Goal: Task Accomplishment & Management: Use online tool/utility

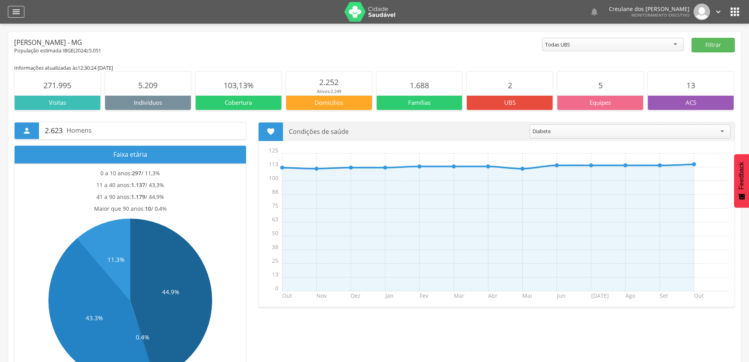
click at [19, 14] on icon "" at bounding box center [15, 11] width 9 height 9
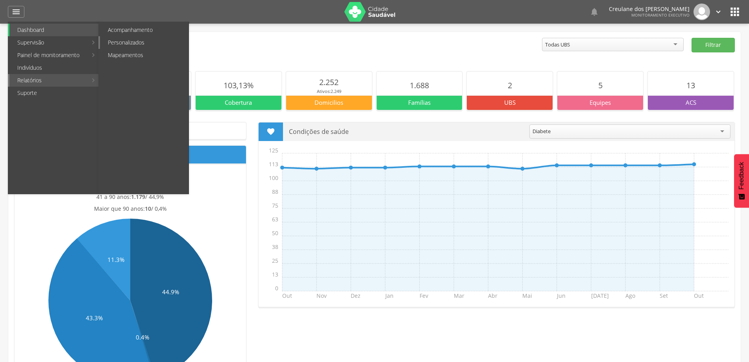
click at [137, 41] on link "Personalizados" at bounding box center [144, 42] width 89 height 13
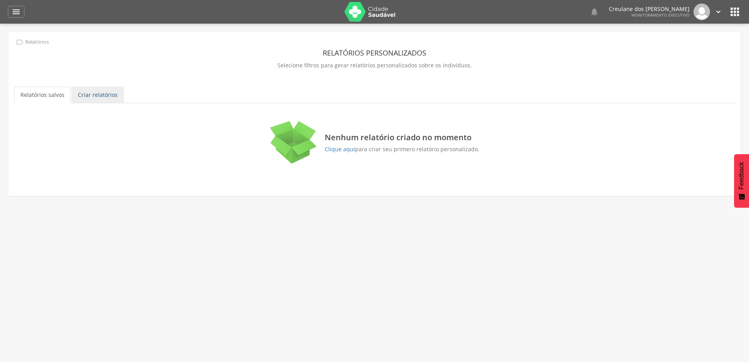
click at [97, 95] on link "Criar relatórios" at bounding box center [98, 95] width 52 height 17
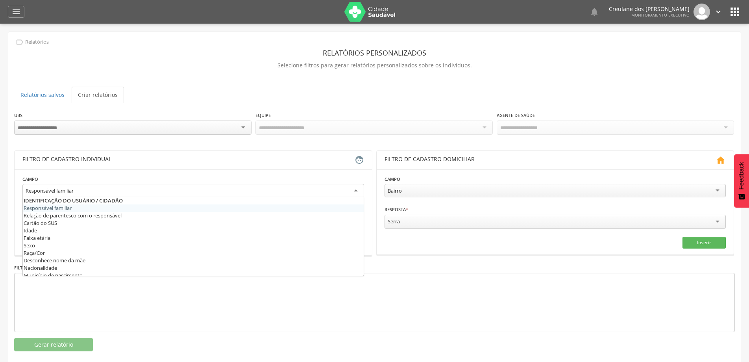
click at [357, 189] on div "Responsável familiar" at bounding box center [193, 191] width 342 height 14
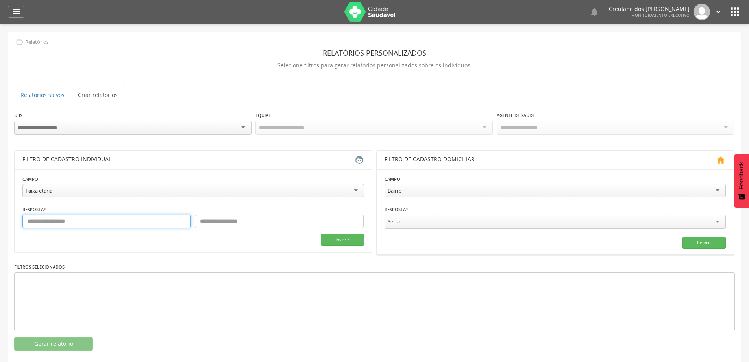
click at [173, 215] on input "text" at bounding box center [106, 221] width 169 height 13
type input "*"
click at [239, 221] on input "text" at bounding box center [279, 221] width 169 height 13
type input "*"
click at [348, 238] on button "Inserir" at bounding box center [342, 240] width 43 height 12
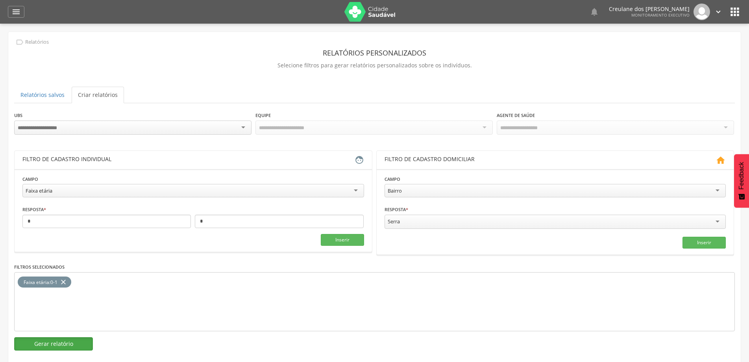
click at [74, 347] on button "Gerar relatório" at bounding box center [53, 343] width 79 height 13
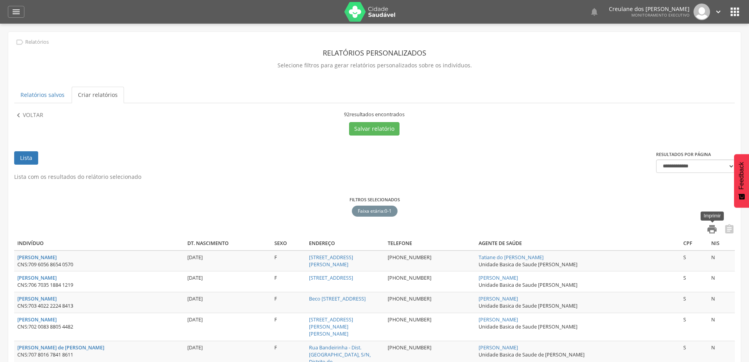
click at [710, 232] on icon "" at bounding box center [712, 229] width 11 height 11
click at [720, 11] on icon "" at bounding box center [718, 11] width 9 height 9
click at [690, 43] on link "Sair" at bounding box center [691, 46] width 62 height 10
